Goal: Check status: Check status

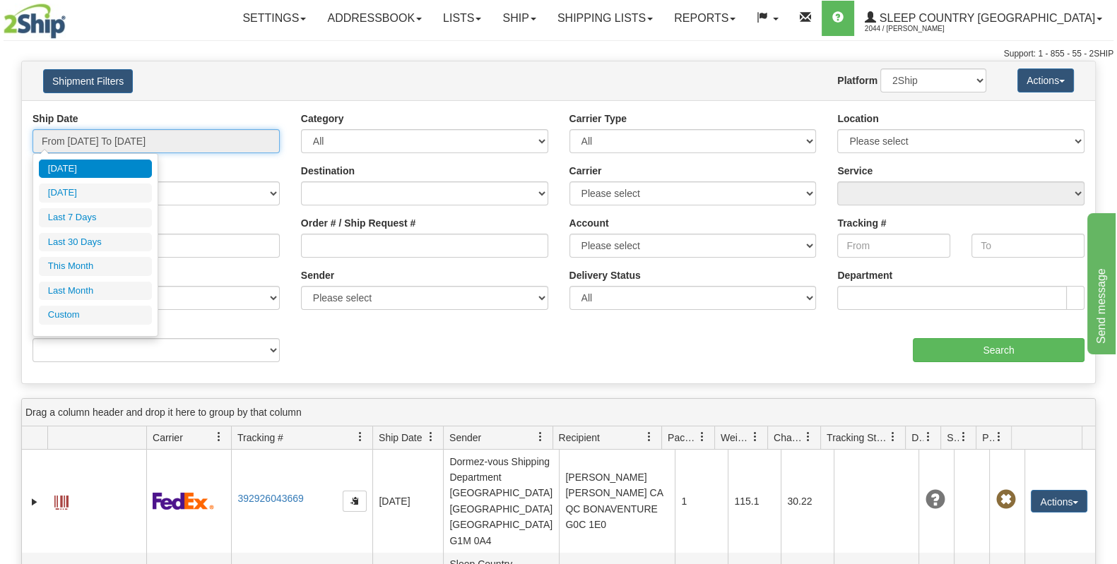
click at [139, 143] on input "From [DATE] To [DATE]" at bounding box center [155, 141] width 247 height 24
click at [116, 242] on li "Last 30 Days" at bounding box center [95, 242] width 113 height 19
type input "From [DATE] To [DATE]"
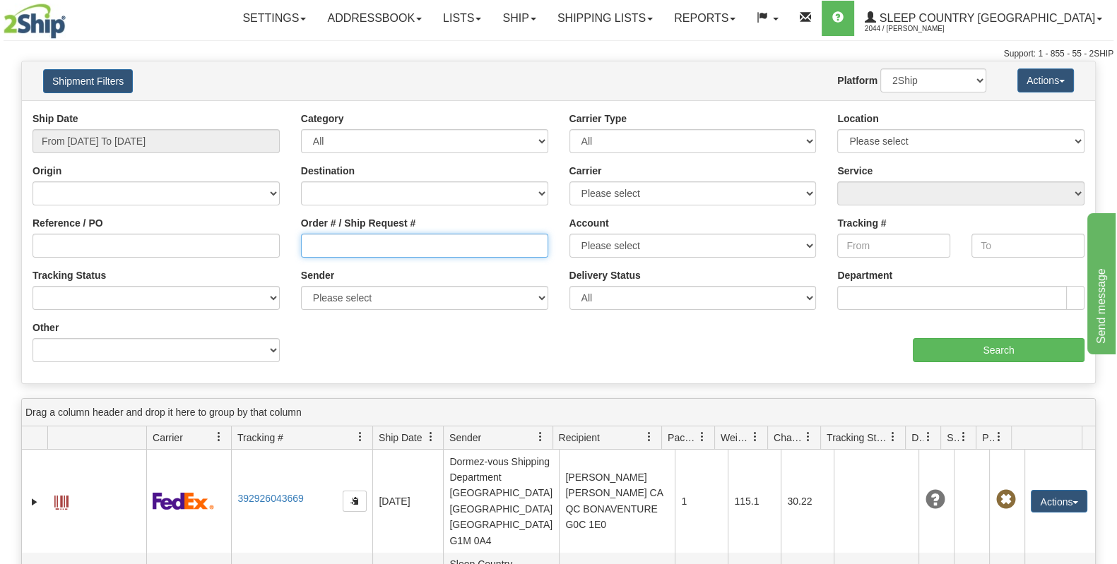
click at [341, 255] on input "Order # / Ship Request #" at bounding box center [424, 246] width 247 height 24
paste input "4033500273"
type input "4033500273"
click at [987, 364] on div "Ship Date From 08/08/2025 To 09/06/2025 Category All Inbound Outbound Carrier T…" at bounding box center [558, 242] width 1073 height 261
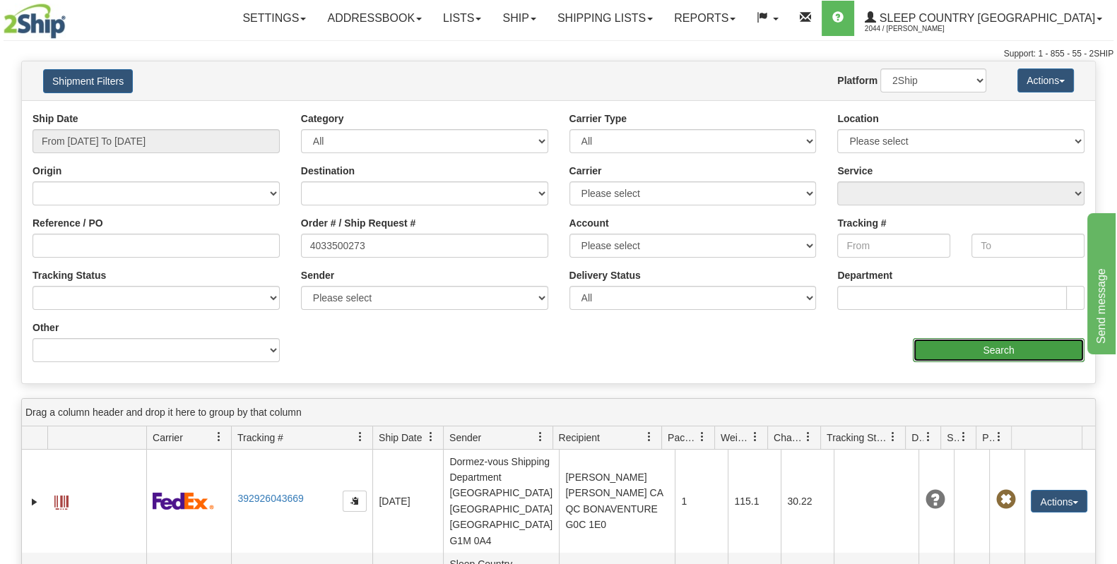
click at [989, 350] on input "Search" at bounding box center [998, 350] width 172 height 24
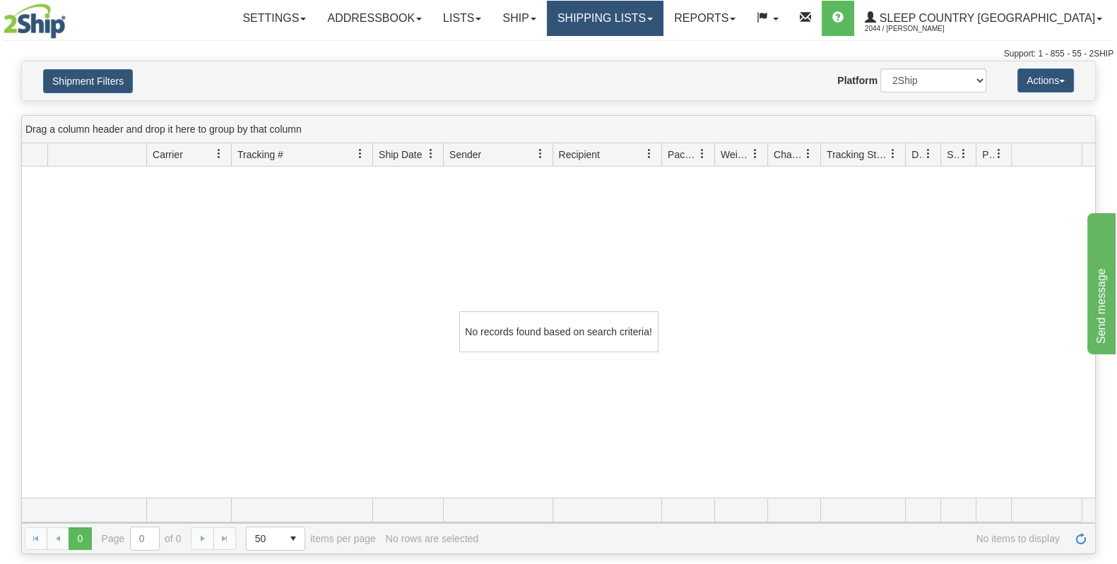
click at [656, 20] on link "Shipping lists" at bounding box center [605, 18] width 117 height 35
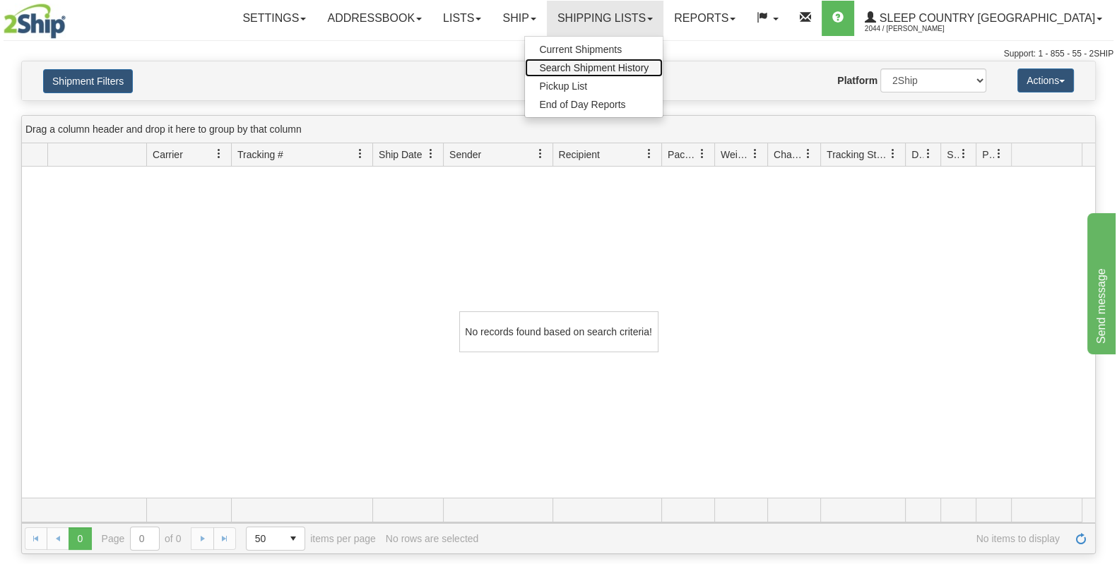
click at [648, 65] on span "Search Shipment History" at bounding box center [593, 67] width 109 height 11
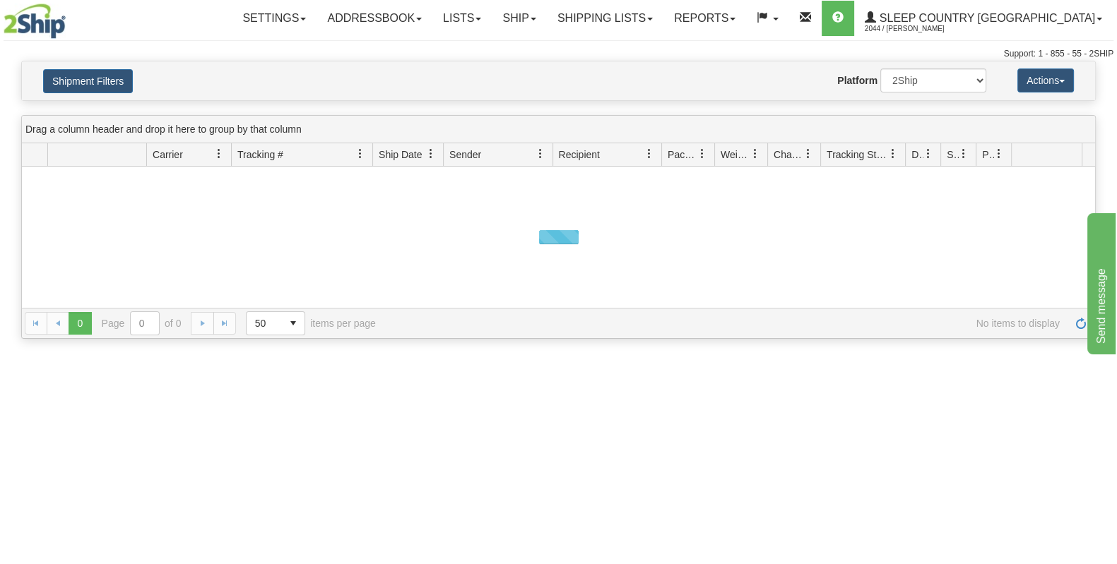
click at [278, 93] on div "Shipment Filters Website Agent Nothing selected Client User Platform 2Ship Impo…" at bounding box center [558, 80] width 1073 height 39
click at [93, 61] on div "Shipment Filters Website Agent Nothing selected Client User Platform 2Ship Impo…" at bounding box center [558, 81] width 1074 height 40
click at [93, 72] on button "Shipment Filters" at bounding box center [88, 81] width 90 height 24
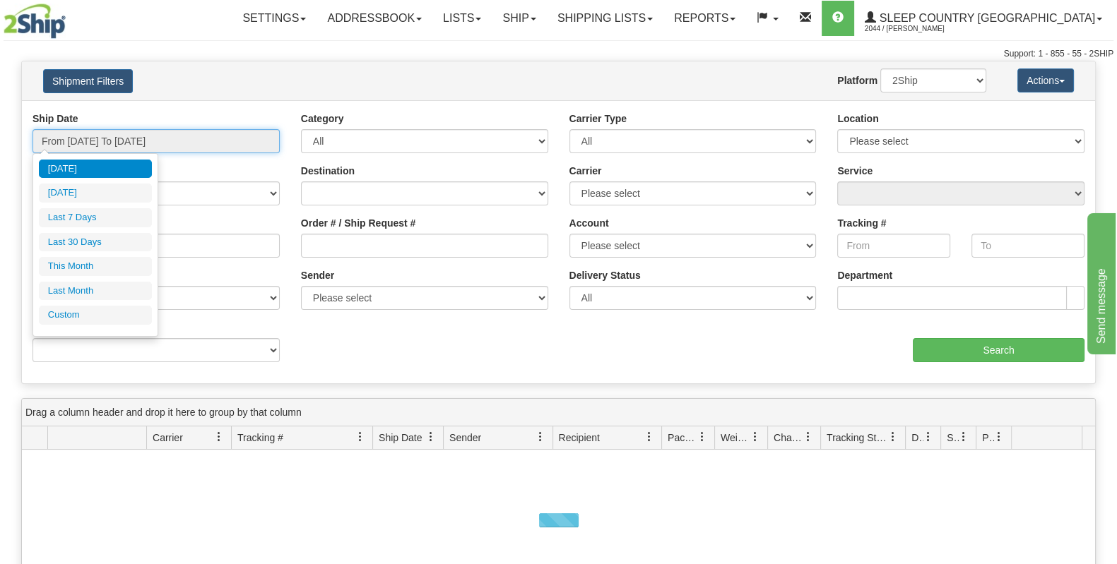
click at [141, 139] on input "From [DATE] To [DATE]" at bounding box center [155, 141] width 247 height 24
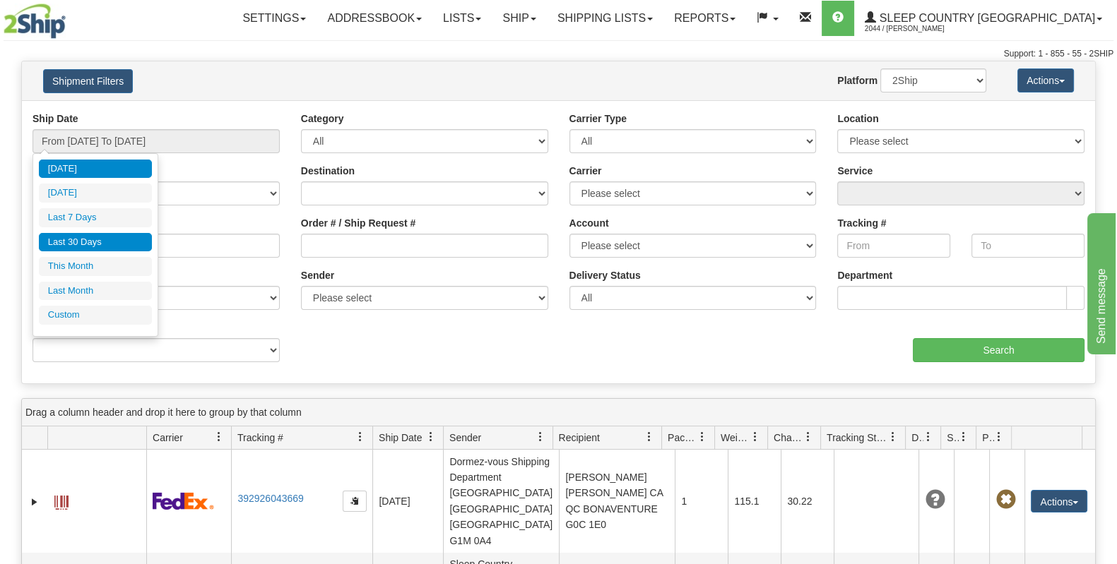
click at [114, 242] on li "Last 30 Days" at bounding box center [95, 242] width 113 height 19
type input "From [DATE] To [DATE]"
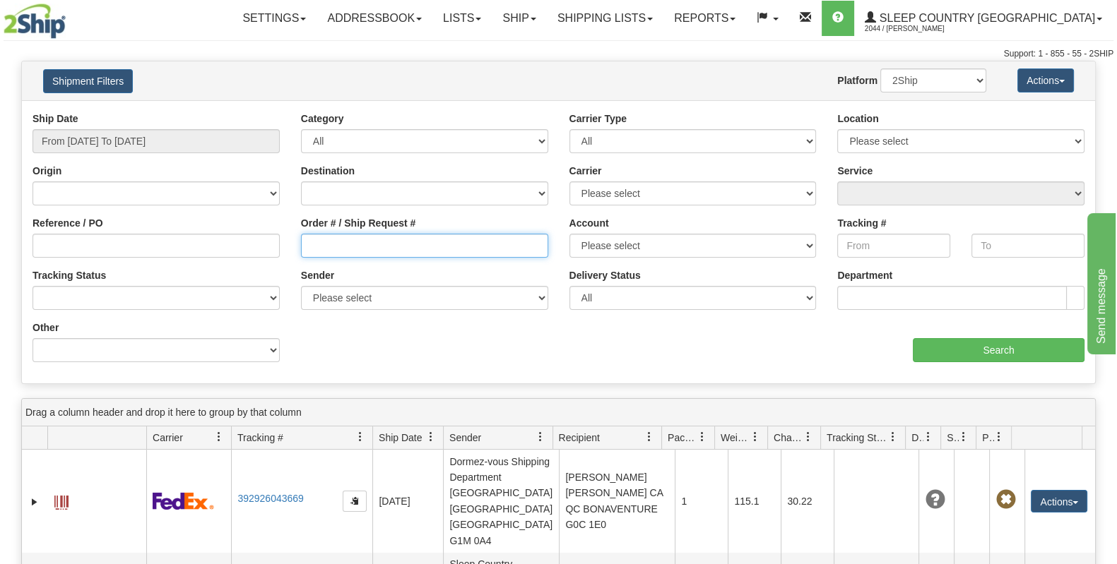
click at [458, 246] on input "Order # / Ship Request #" at bounding box center [424, 246] width 247 height 24
paste input "9000I028252"
type input "9000I028252"
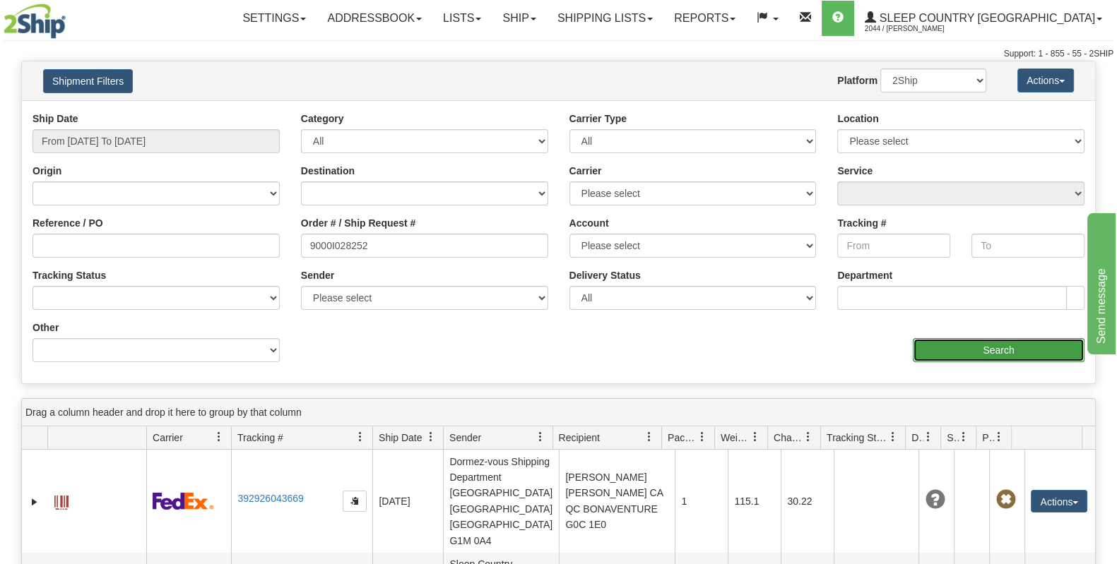
click at [1018, 338] on input "Search" at bounding box center [998, 350] width 172 height 24
